Goal: Task Accomplishment & Management: Manage account settings

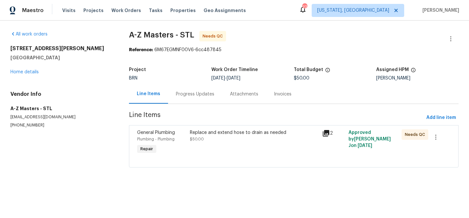
click at [220, 140] on div "Replace and extend hose to drain as needed $50.00" at bounding box center [254, 135] width 128 height 13
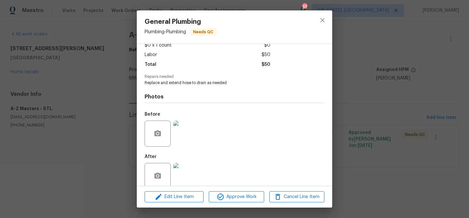
scroll to position [49, 0]
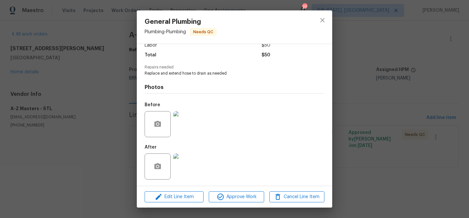
click at [183, 168] on img at bounding box center [186, 166] width 26 height 26
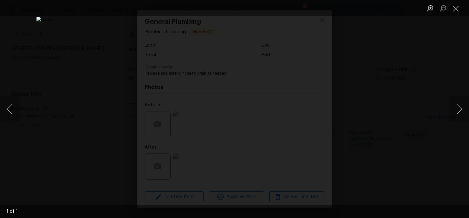
click at [84, 139] on div "Lightbox" at bounding box center [234, 109] width 469 height 218
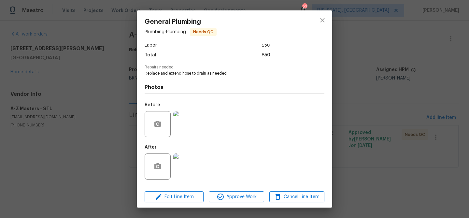
click at [188, 126] on img at bounding box center [186, 124] width 26 height 26
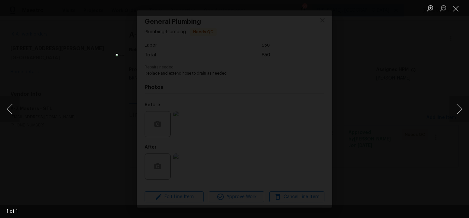
click at [340, 116] on div "Lightbox" at bounding box center [234, 109] width 469 height 218
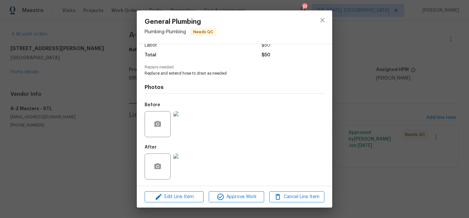
click at [411, 143] on div "General Plumbing Plumbing - Plumbing Needs QC Vendor A-Z Masters Account Catego…" at bounding box center [234, 109] width 469 height 218
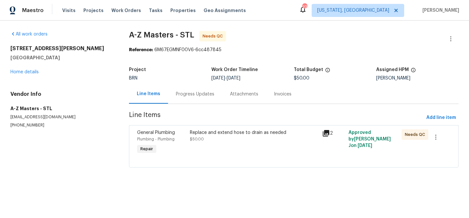
click at [191, 92] on div "Progress Updates" at bounding box center [195, 94] width 38 height 7
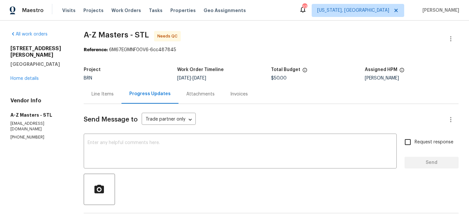
click at [112, 96] on div "Line Items" at bounding box center [103, 94] width 22 height 7
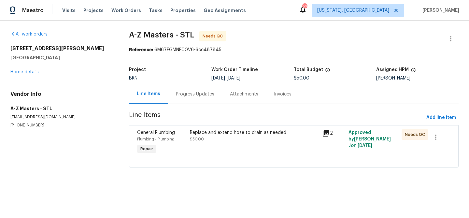
click at [227, 137] on div "Replace and extend hose to drain as needed $50.00" at bounding box center [254, 135] width 128 height 13
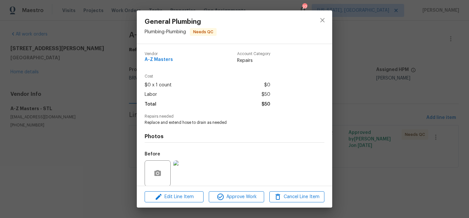
click at [183, 168] on img at bounding box center [186, 173] width 26 height 26
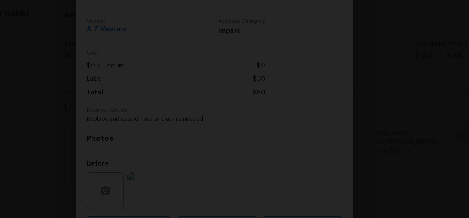
click at [336, 134] on img "Lightbox" at bounding box center [241, 103] width 297 height 138
click at [355, 136] on div "Lightbox" at bounding box center [234, 109] width 469 height 218
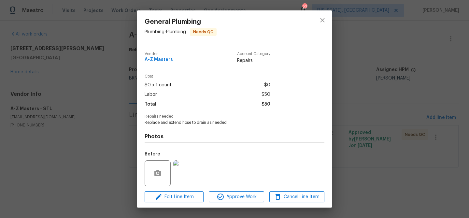
scroll to position [49, 0]
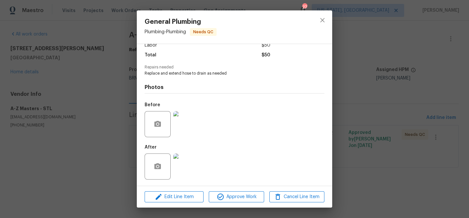
click at [189, 166] on img at bounding box center [186, 166] width 26 height 26
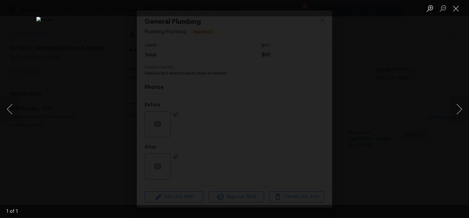
click at [392, 69] on div "Lightbox" at bounding box center [234, 109] width 469 height 218
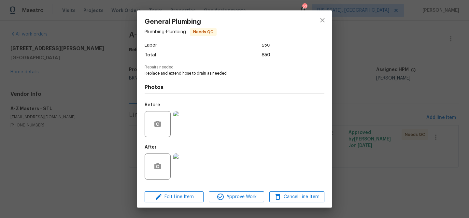
click at [392, 69] on div "General Plumbing Plumbing - Plumbing Needs QC Vendor A-Z Masters Account Catego…" at bounding box center [234, 109] width 469 height 218
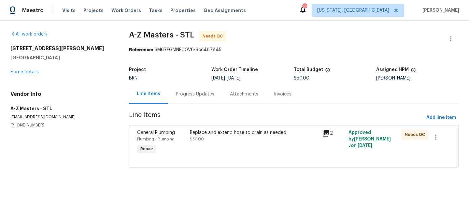
click at [236, 138] on div "Replace and extend hose to drain as needed $50.00" at bounding box center [254, 135] width 128 height 13
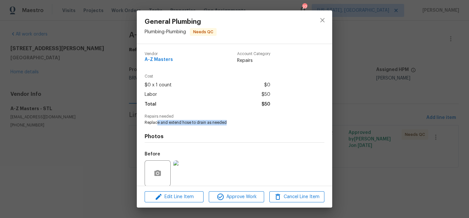
drag, startPoint x: 157, startPoint y: 123, endPoint x: 237, endPoint y: 124, distance: 80.2
click at [237, 124] on span "Replace and extend hose to drain as needed" at bounding box center [226, 123] width 162 height 6
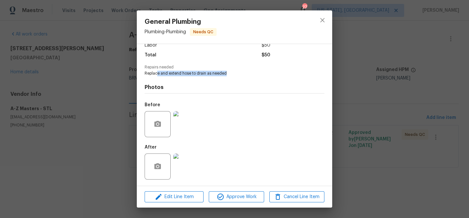
click at [199, 157] on img at bounding box center [186, 166] width 26 height 26
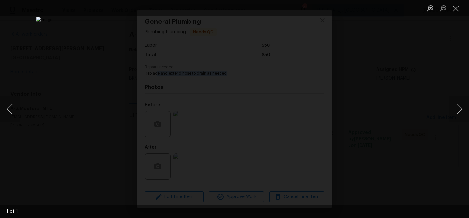
click at [65, 139] on div "Lightbox" at bounding box center [234, 109] width 469 height 218
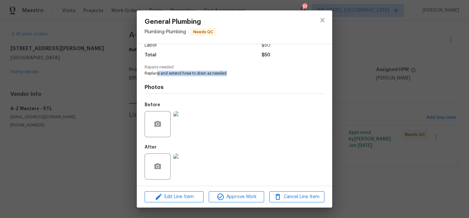
click at [180, 126] on img at bounding box center [186, 124] width 26 height 26
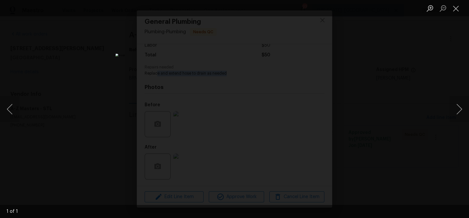
click at [84, 116] on div "Lightbox" at bounding box center [234, 109] width 469 height 218
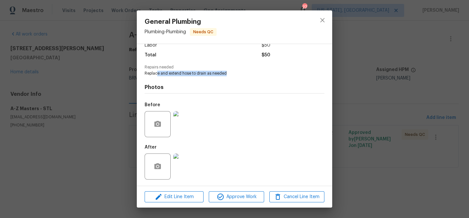
click at [181, 159] on img at bounding box center [186, 166] width 26 height 26
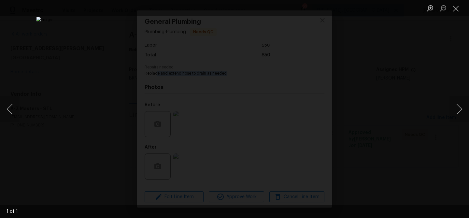
click at [53, 132] on div "Lightbox" at bounding box center [234, 109] width 469 height 218
